Goal: Transaction & Acquisition: Purchase product/service

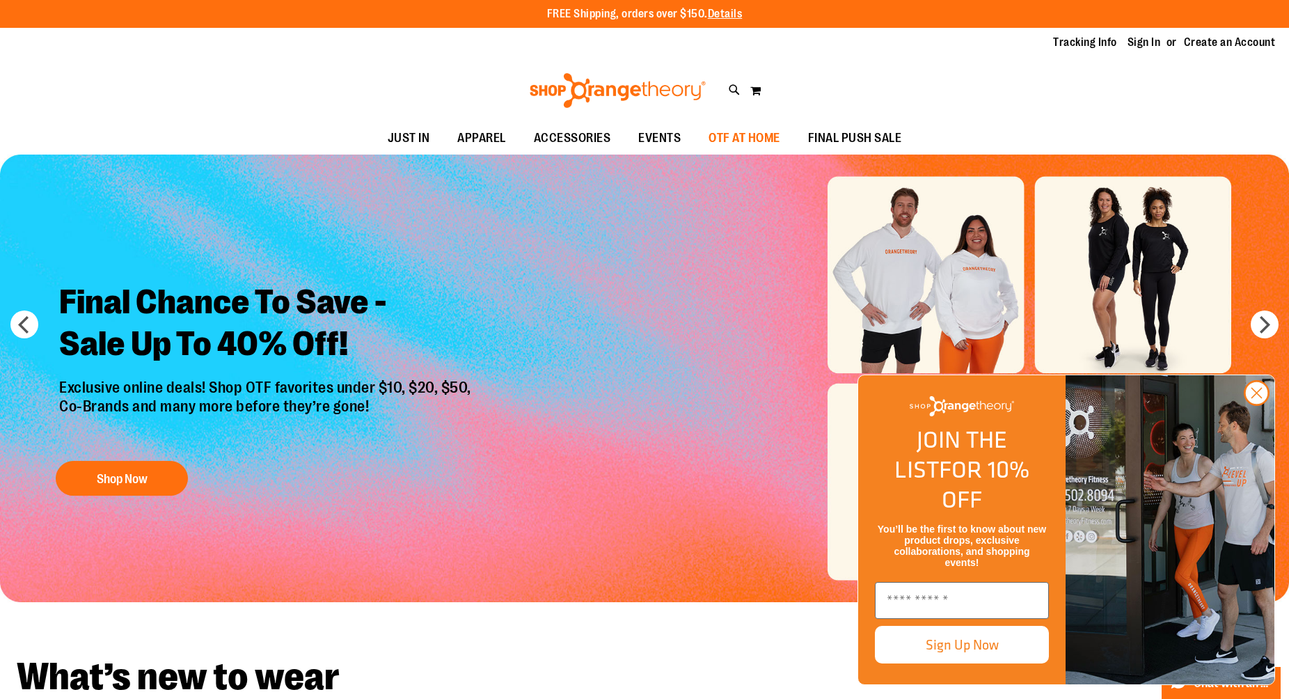
click at [763, 147] on span "OTF AT HOME" at bounding box center [744, 137] width 72 height 31
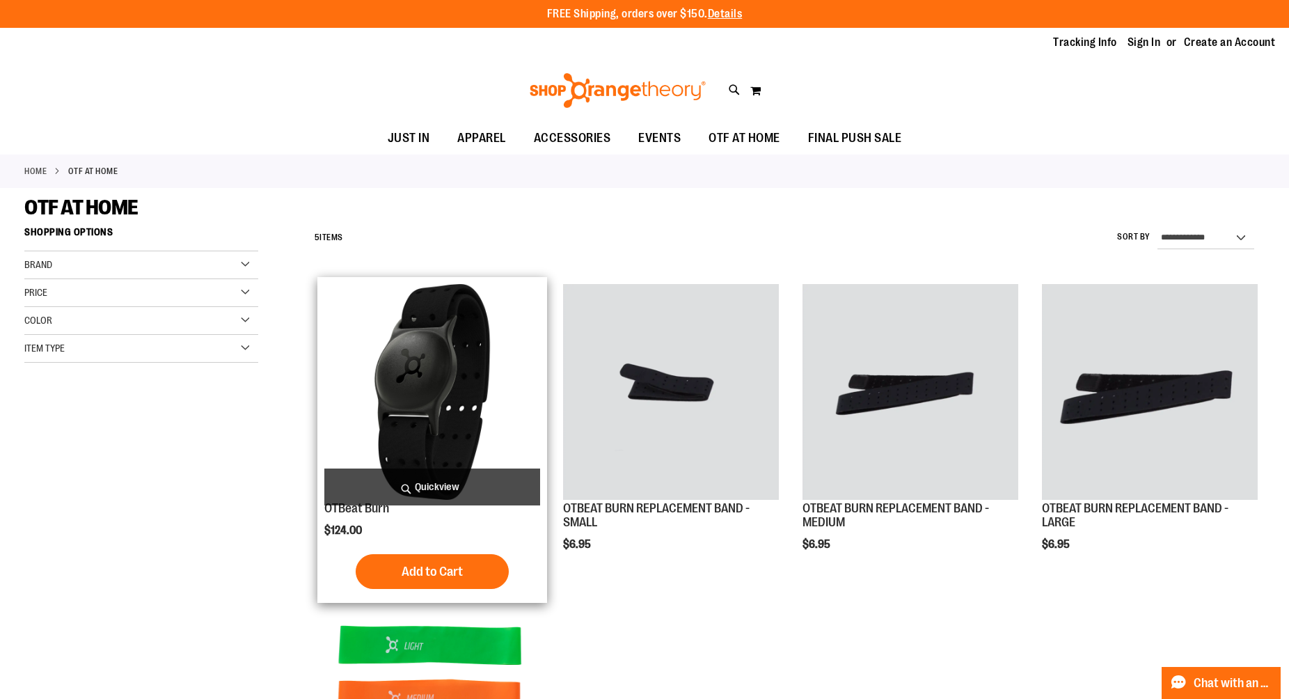
click at [488, 566] on button "Add to Cart" at bounding box center [432, 571] width 153 height 35
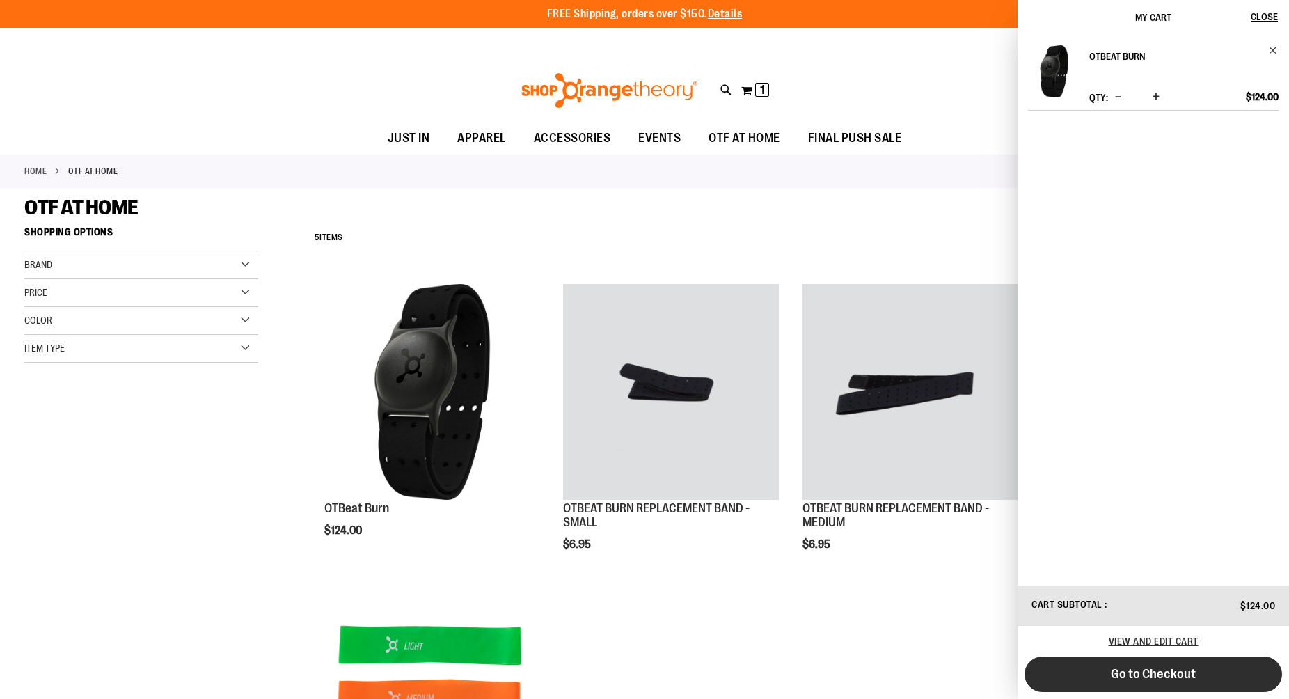
click at [1125, 676] on span "Go to Checkout" at bounding box center [1153, 673] width 85 height 15
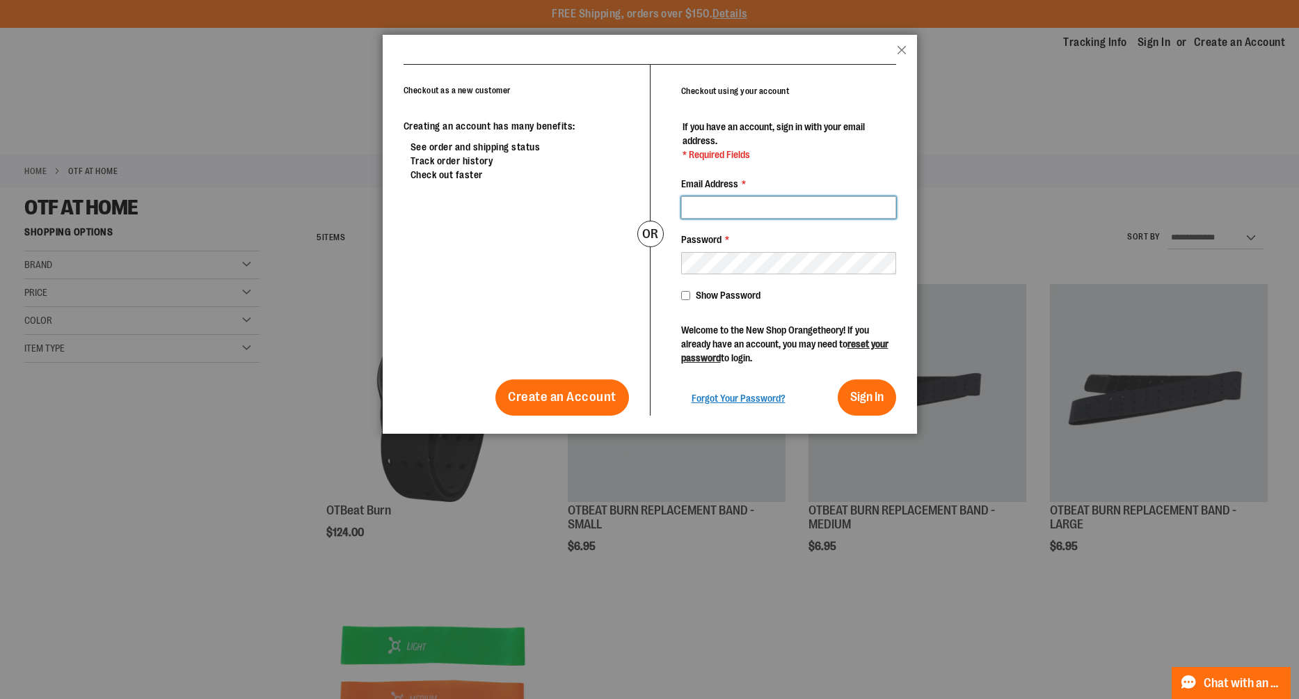
type input "**********"
click at [838, 379] on button "Sign In" at bounding box center [867, 397] width 58 height 36
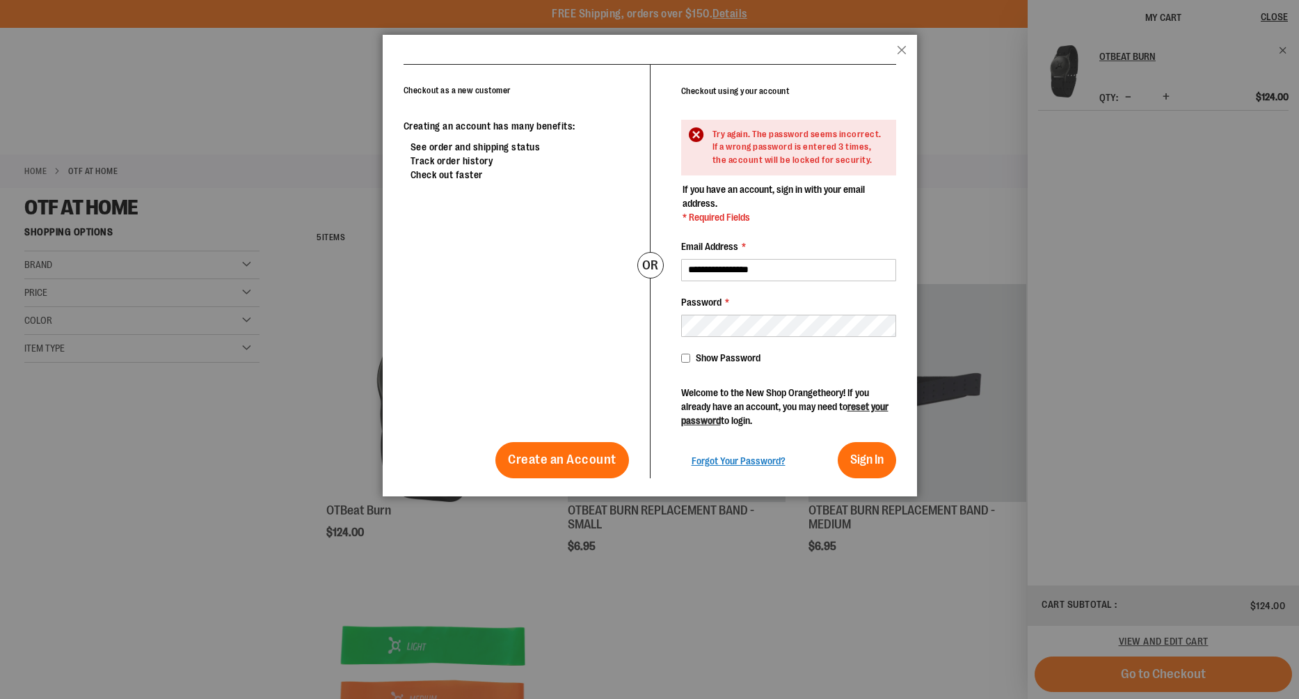
click at [729, 362] on span "Show Password" at bounding box center [728, 357] width 65 height 11
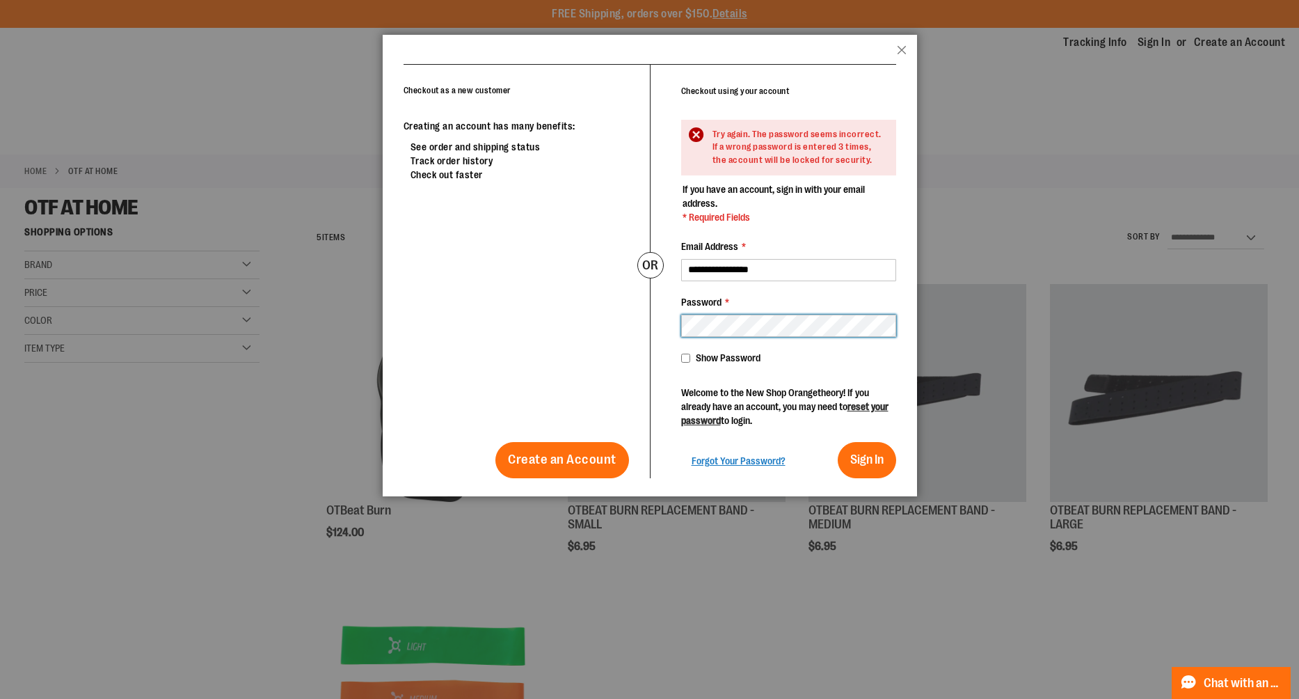
click at [838, 442] on button "Sign In" at bounding box center [867, 460] width 58 height 36
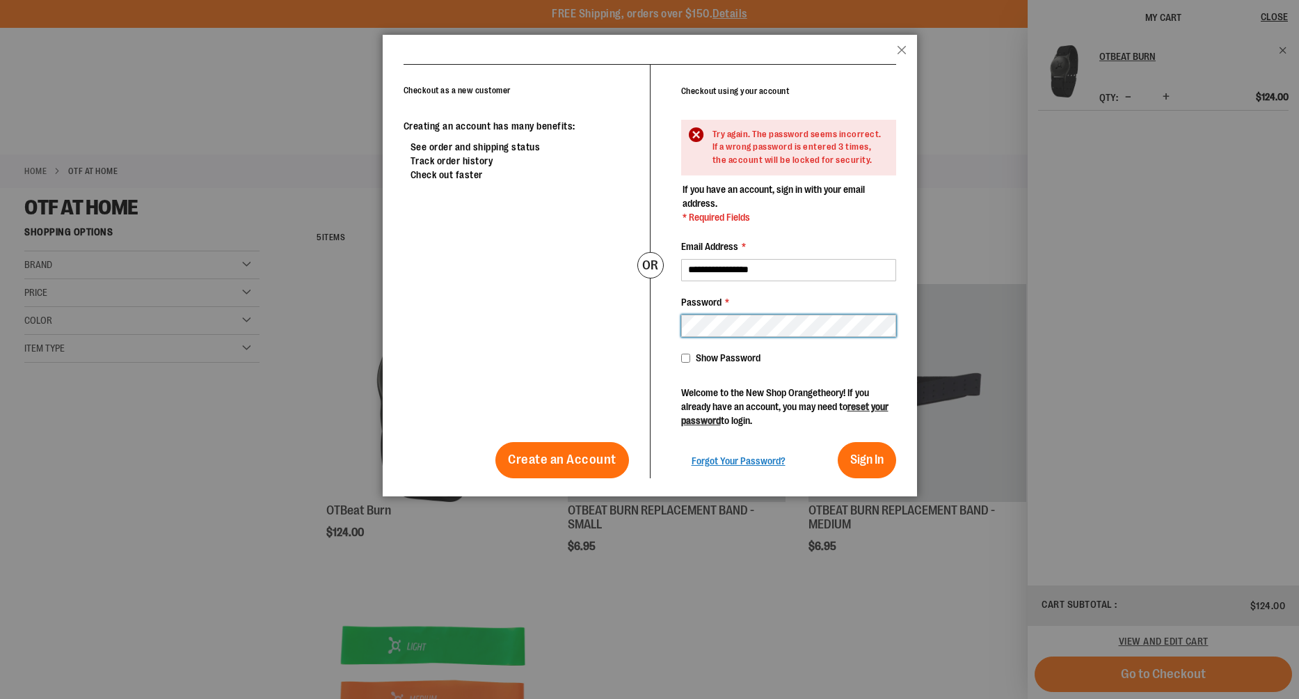
click at [625, 326] on div "Checkout as a new customer Creating an account has many benefits: See order and…" at bounding box center [650, 271] width 493 height 414
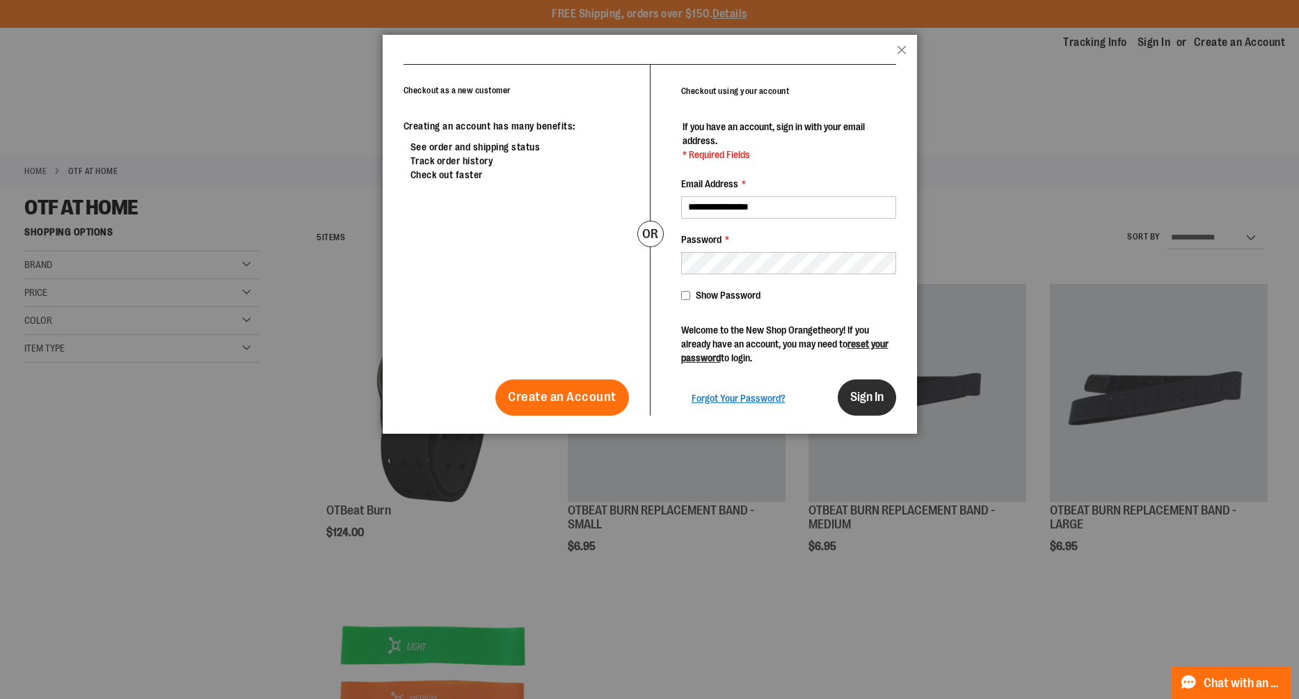
click at [871, 390] on span "Sign In" at bounding box center [866, 397] width 33 height 14
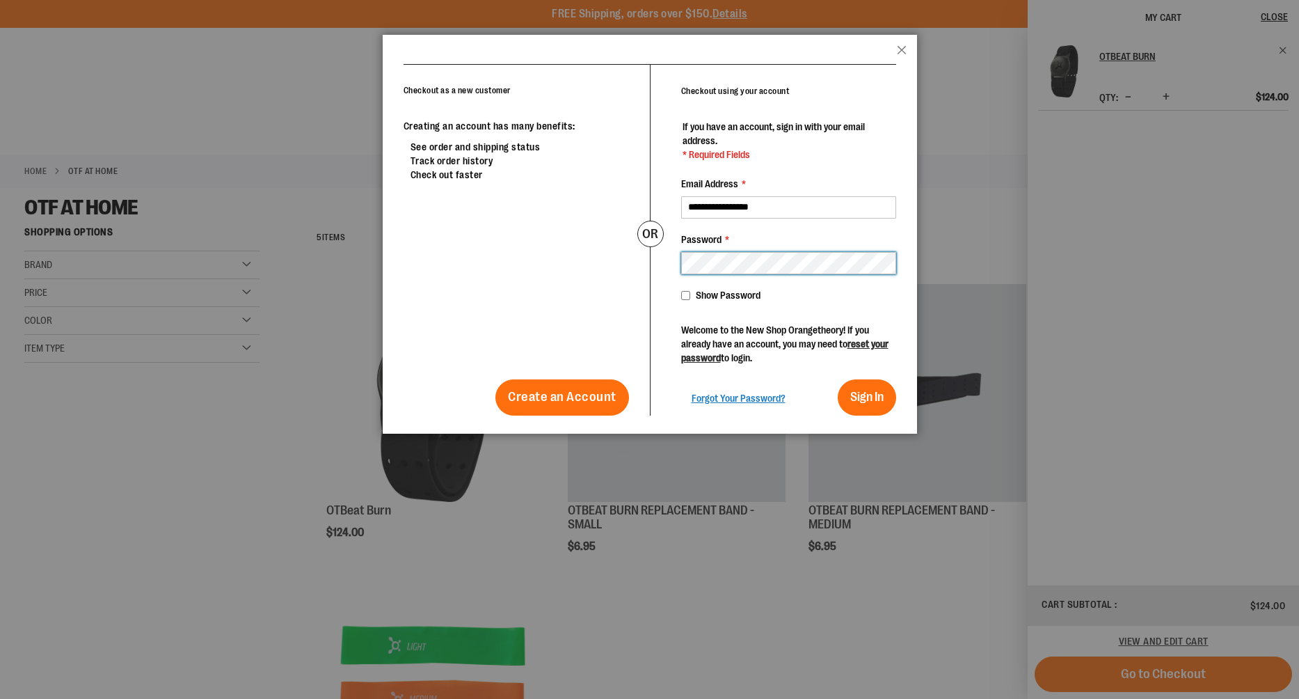
click at [669, 262] on div "**********" at bounding box center [773, 240] width 246 height 351
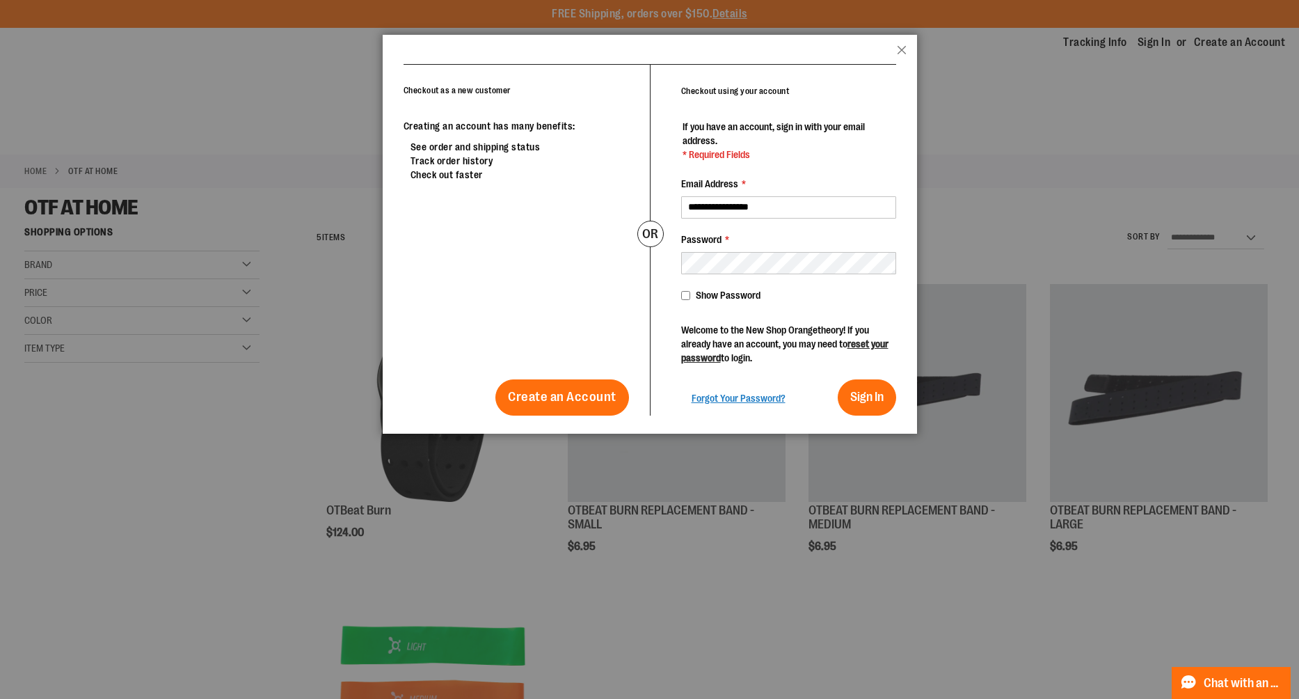
click at [764, 250] on div "Password *" at bounding box center [788, 253] width 215 height 42
click at [875, 399] on span "Sign In" at bounding box center [866, 397] width 33 height 14
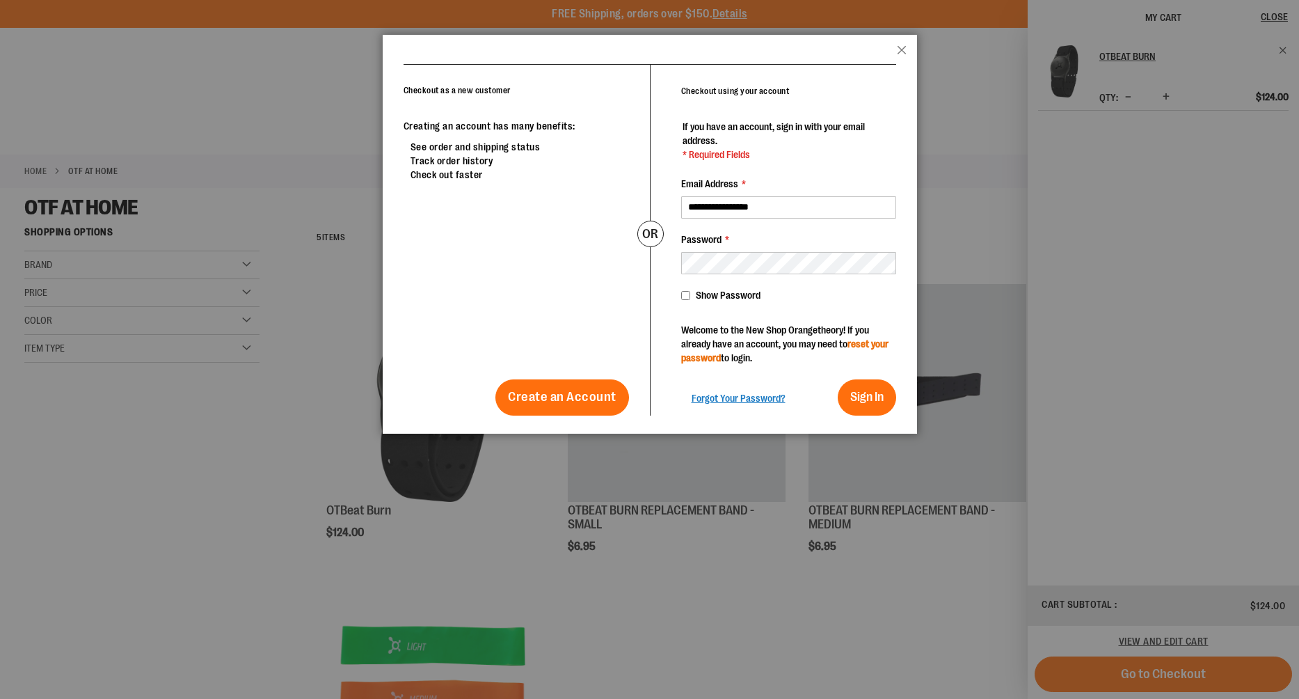
click at [864, 344] on link "reset your password" at bounding box center [784, 350] width 207 height 25
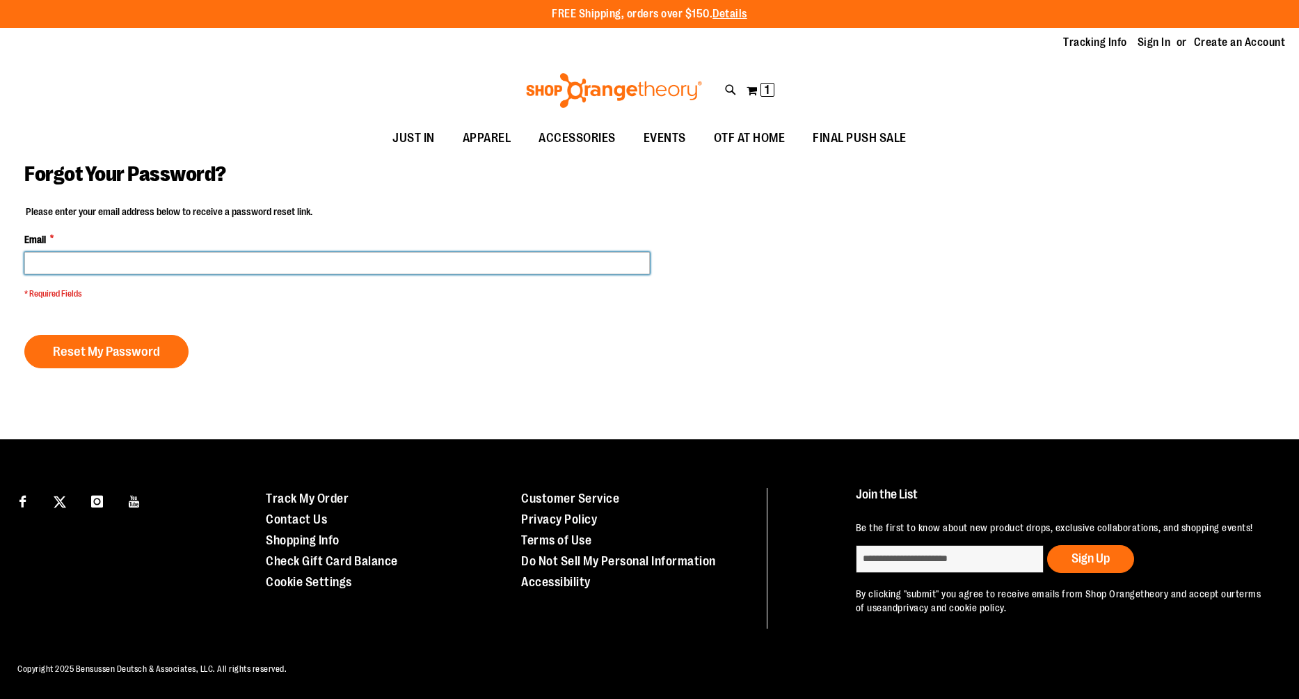
click at [319, 264] on input "Email *" at bounding box center [337, 263] width 626 height 22
type input "**********"
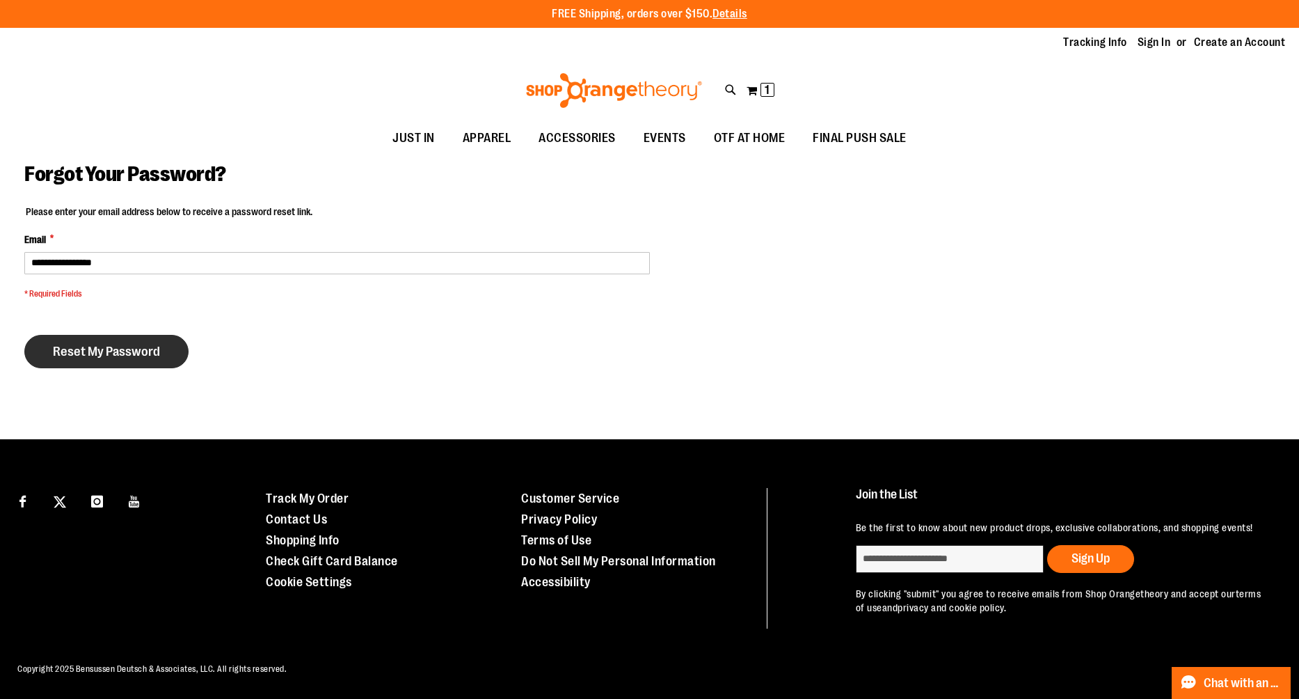
click at [111, 358] on span "Reset My Password" at bounding box center [106, 351] width 107 height 15
